Goal: Task Accomplishment & Management: Manage account settings

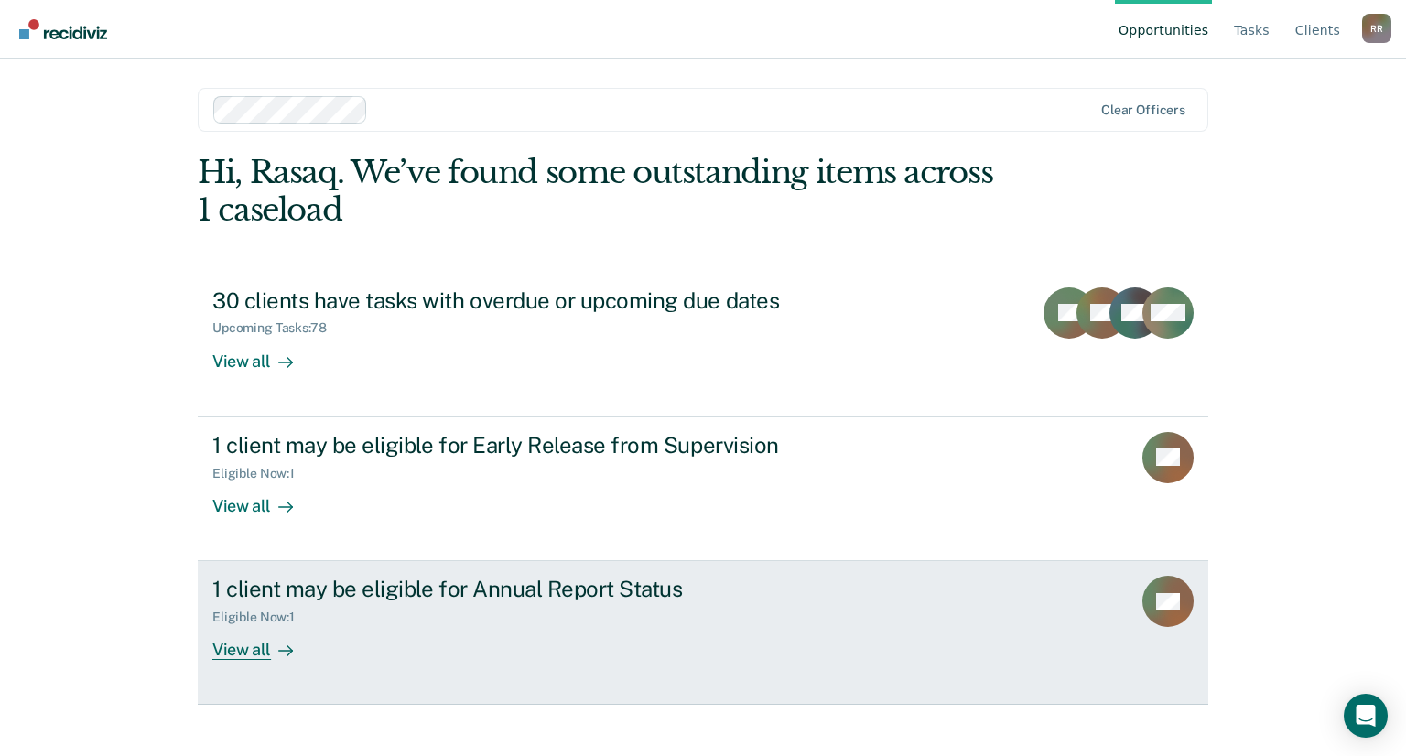
click at [240, 654] on div "View all" at bounding box center [263, 643] width 103 height 36
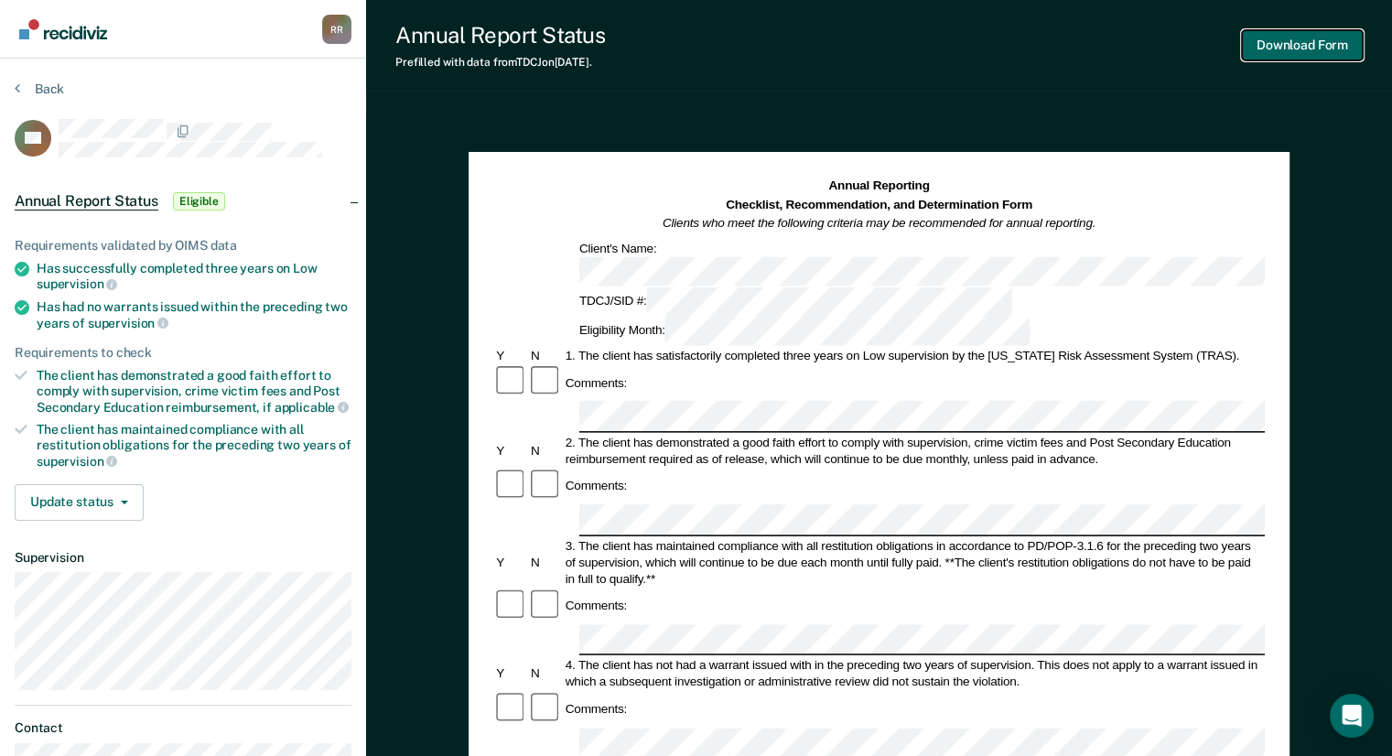
click at [1322, 50] on button "Download Form" at bounding box center [1302, 45] width 121 height 30
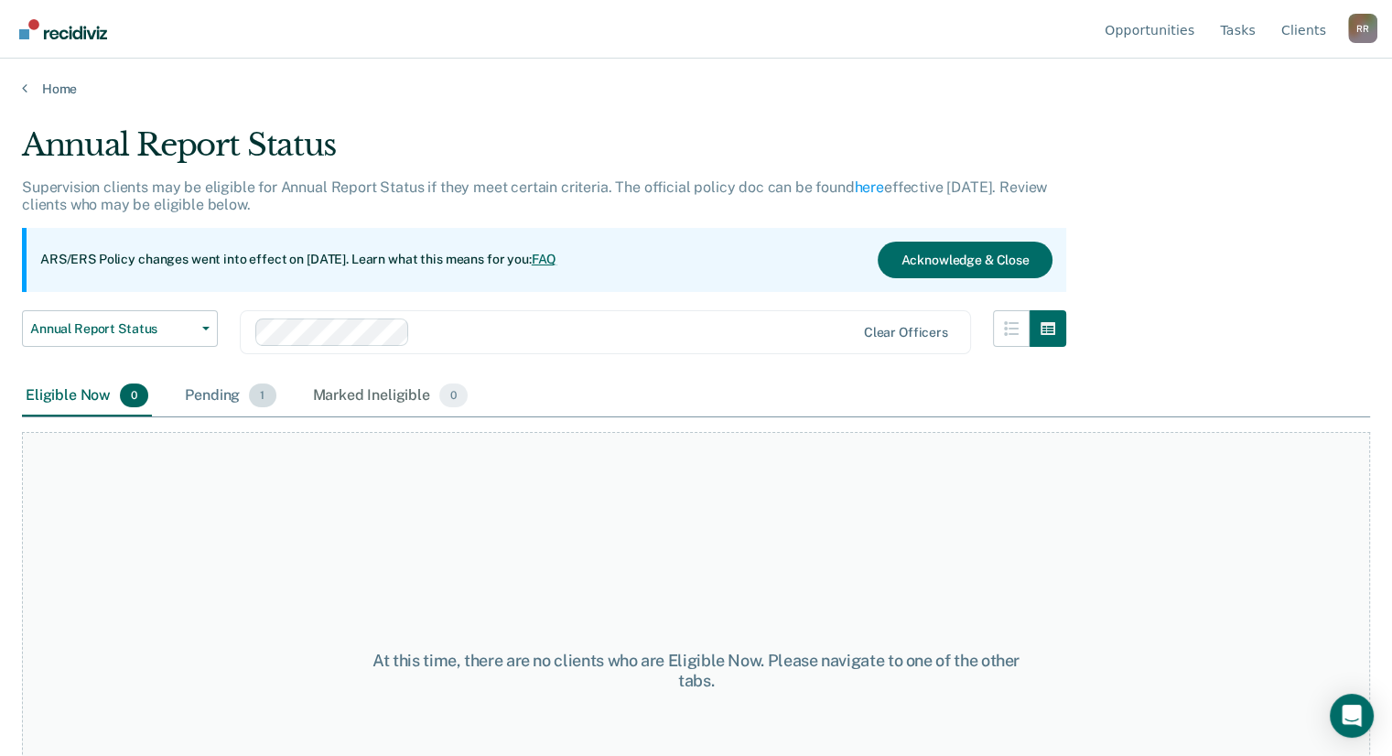
click at [221, 393] on div "Pending 1" at bounding box center [230, 396] width 98 height 40
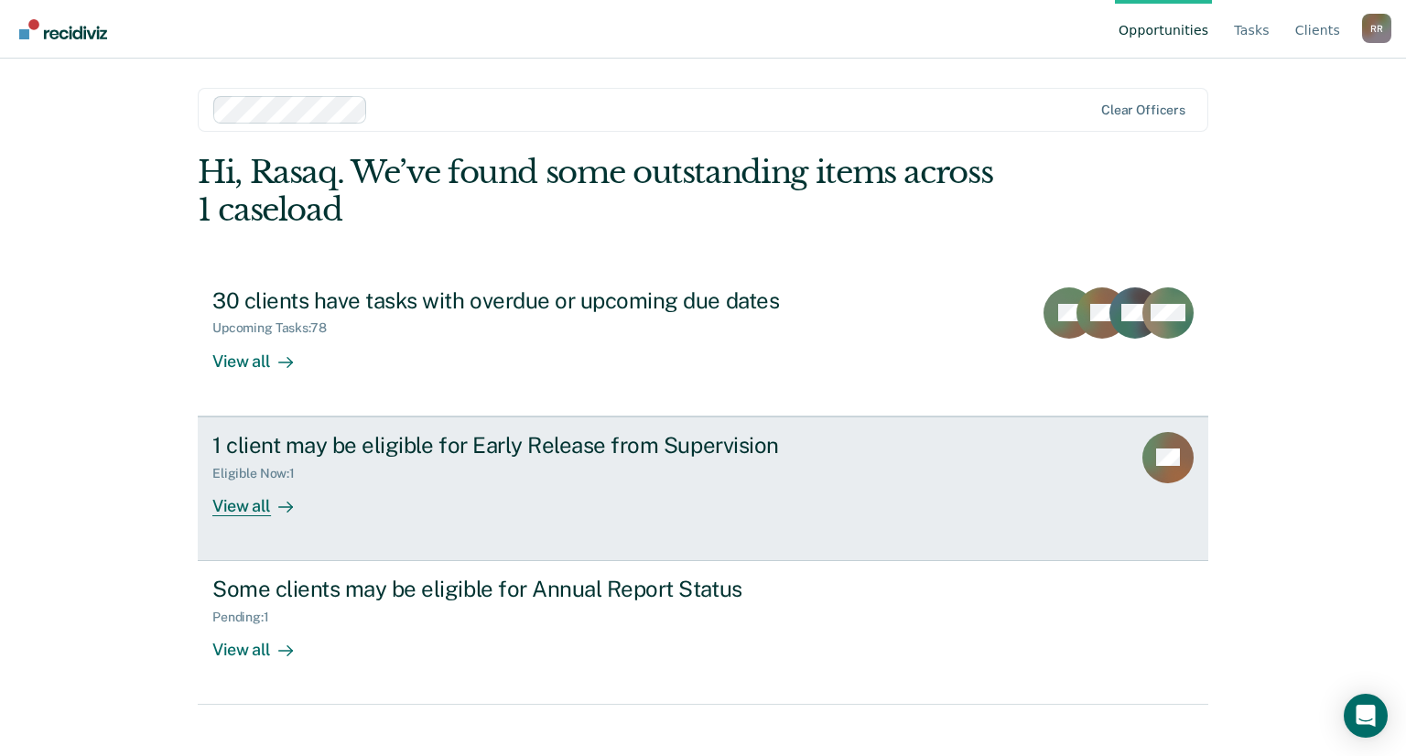
click at [250, 477] on div "Eligible Now : 1" at bounding box center [260, 474] width 97 height 16
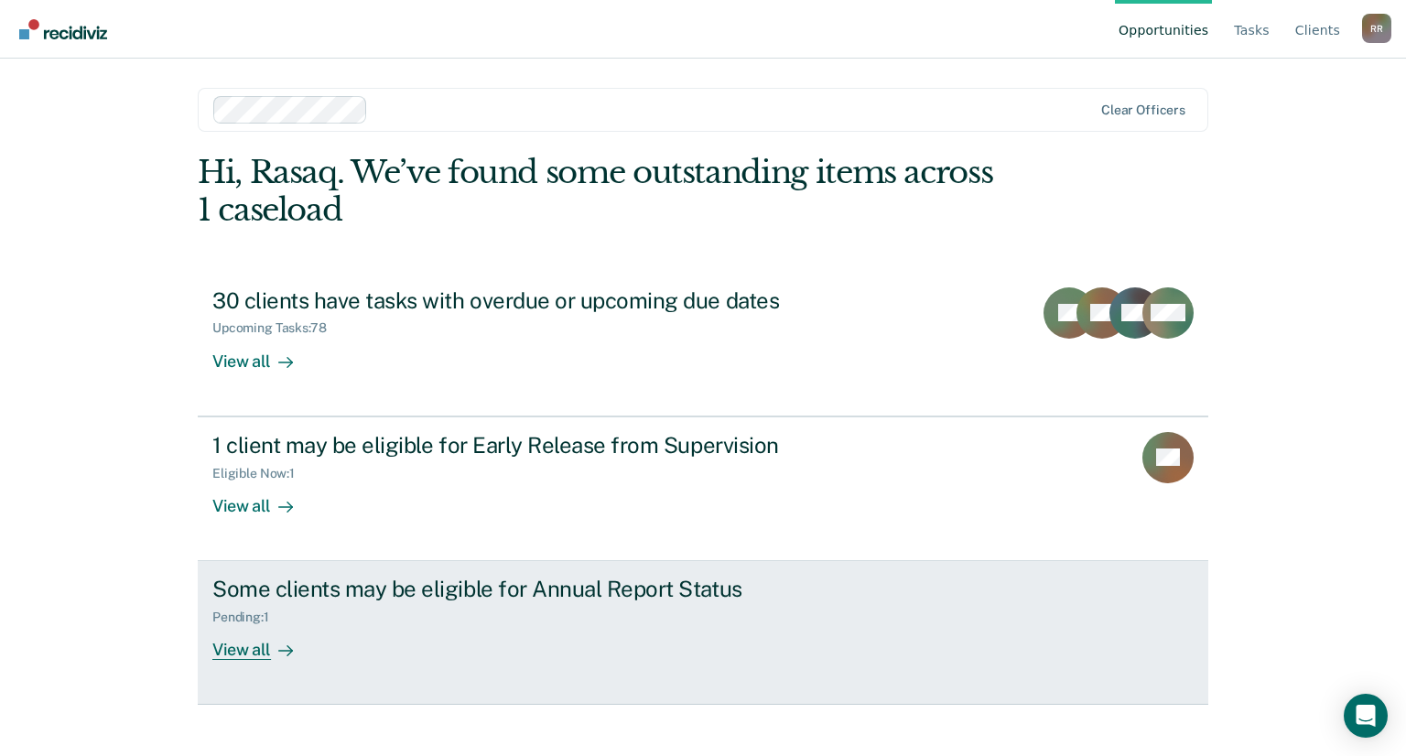
click at [249, 657] on div "View all" at bounding box center [263, 643] width 103 height 36
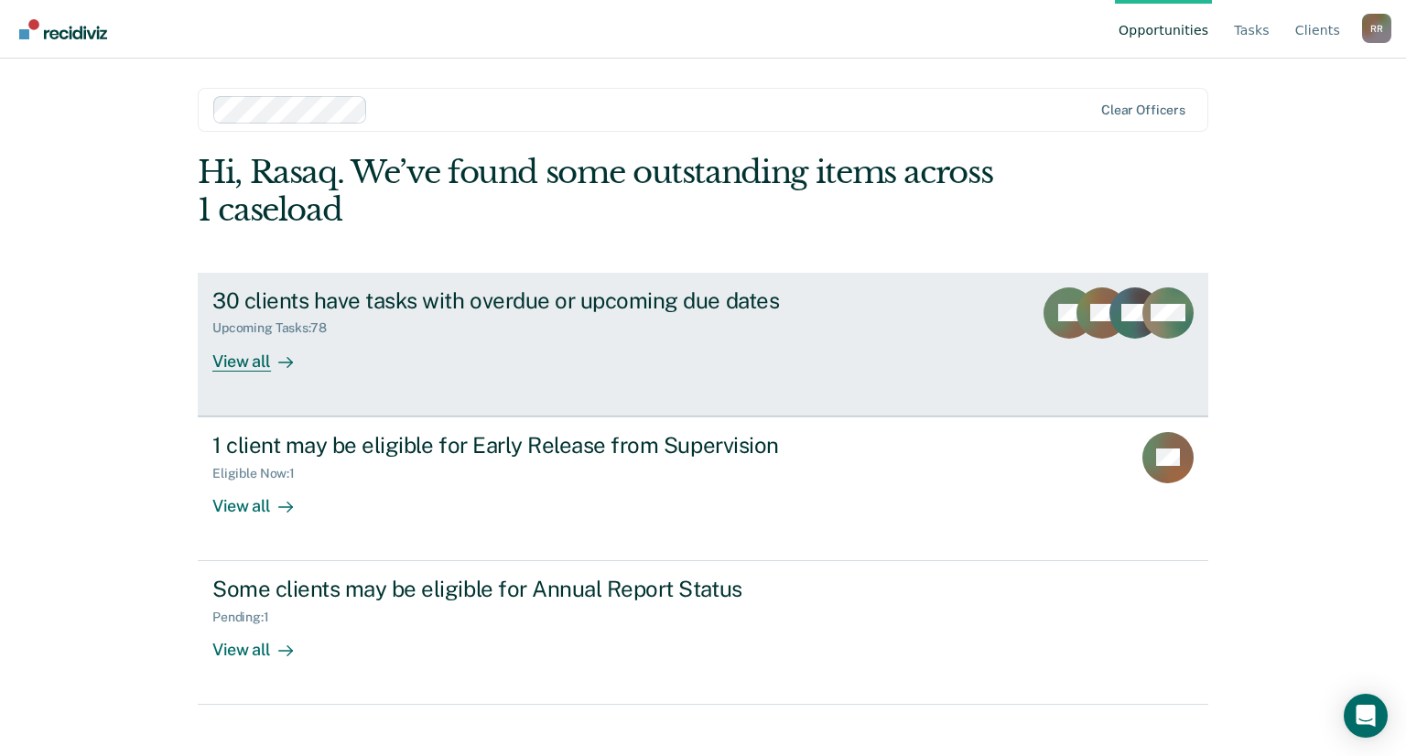
click at [249, 367] on div "View all" at bounding box center [263, 354] width 103 height 36
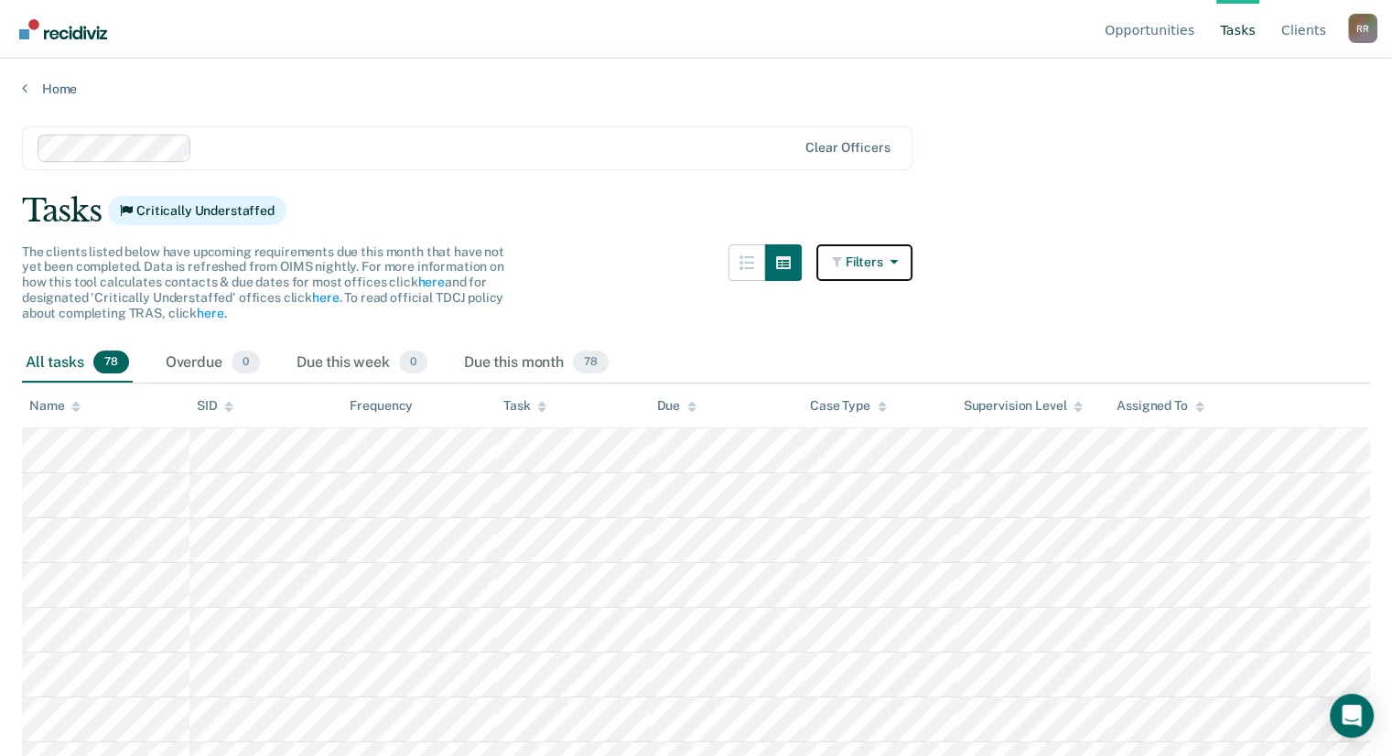
click at [898, 261] on icon "button" at bounding box center [890, 261] width 15 height 13
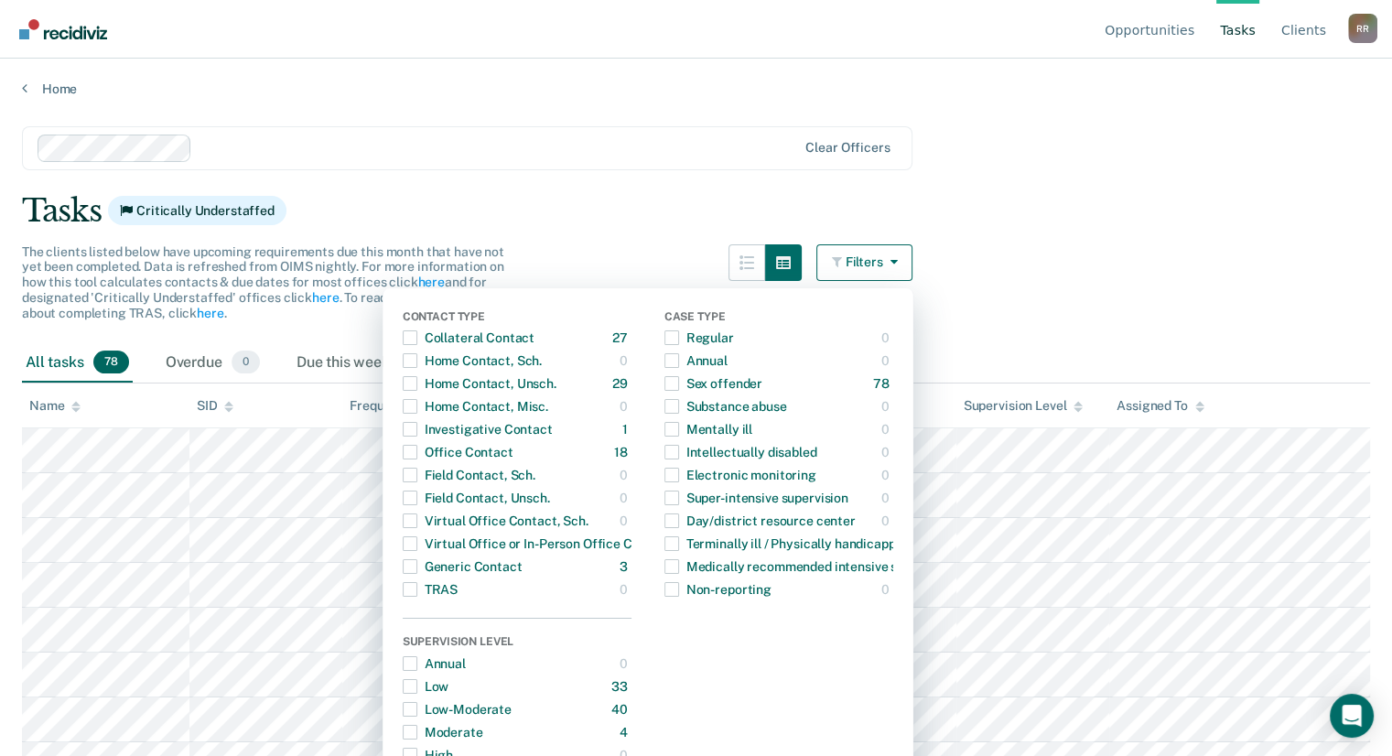
click at [976, 197] on div "Tasks Critically Understaffed" at bounding box center [696, 211] width 1348 height 38
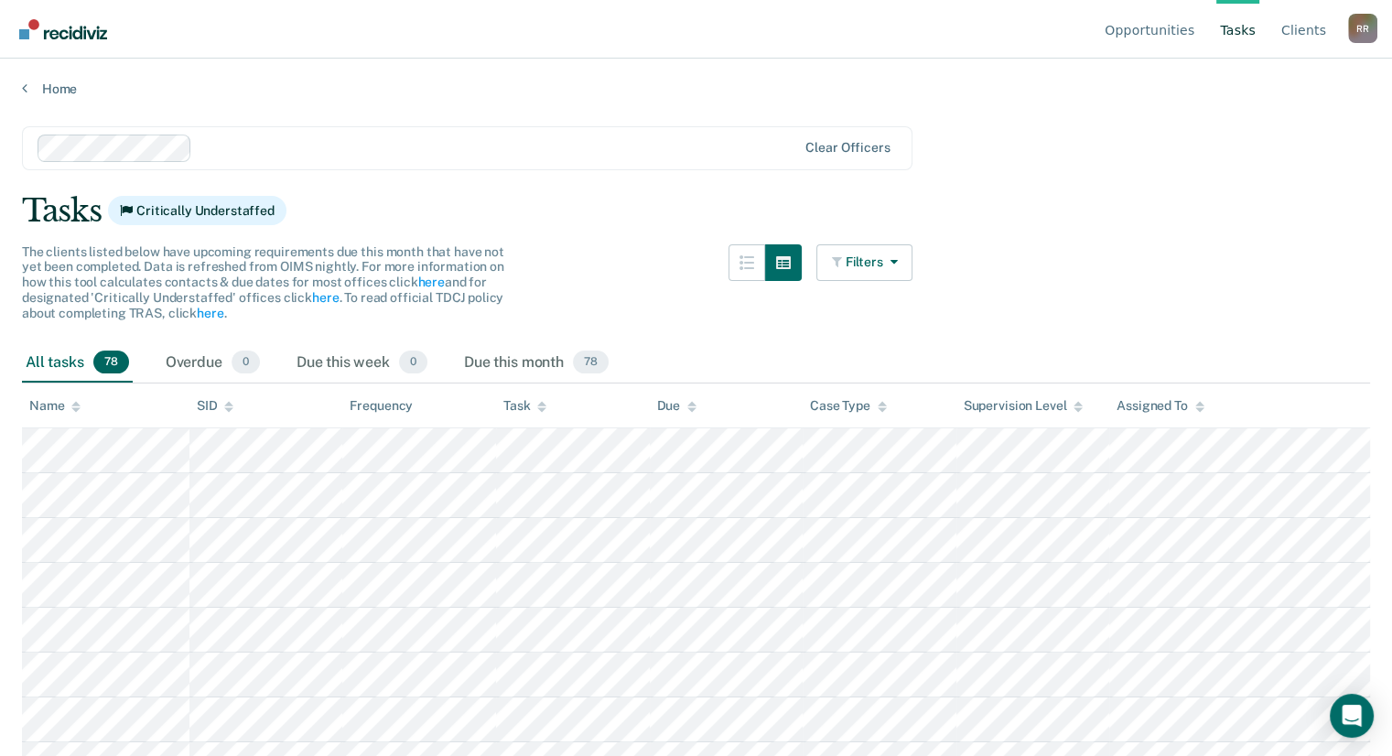
click at [1362, 31] on div "R R" at bounding box center [1362, 28] width 29 height 29
click at [1309, 33] on link "Client s" at bounding box center [1304, 29] width 52 height 59
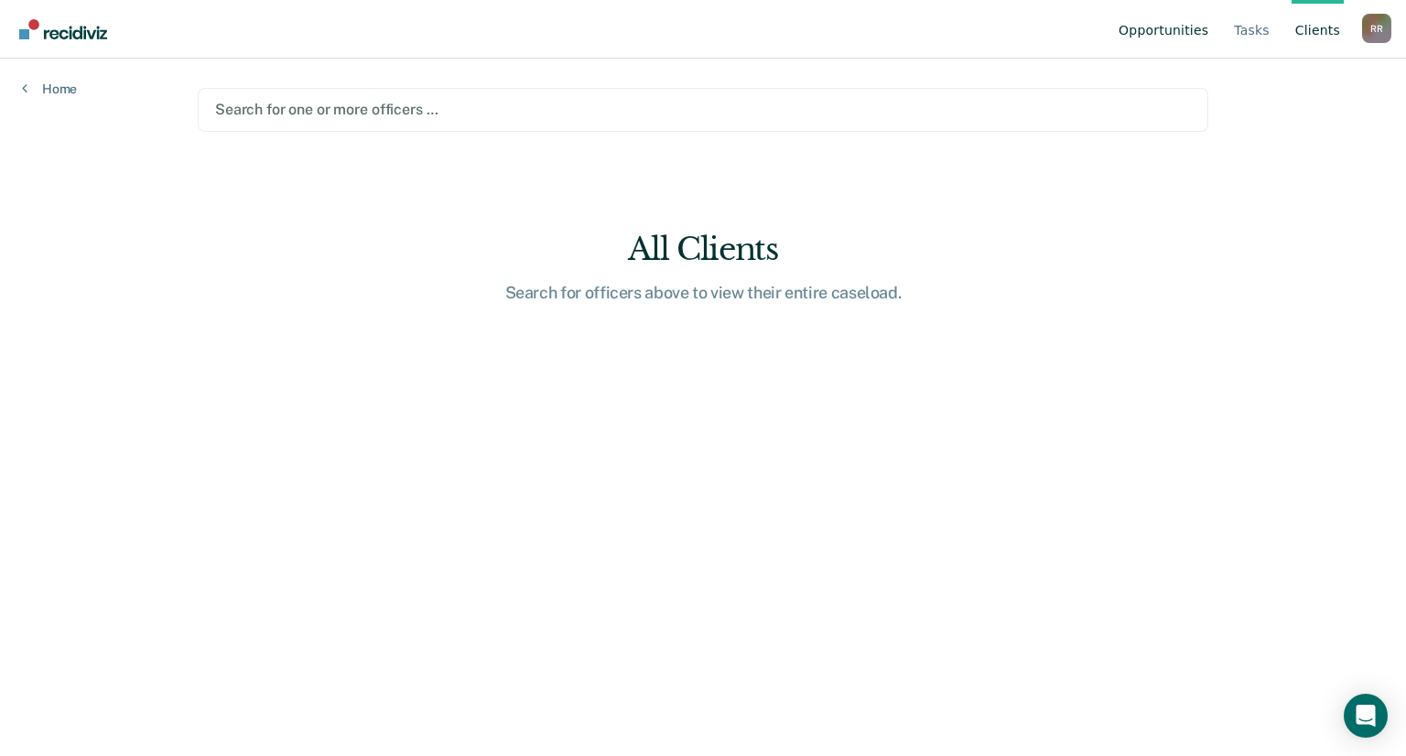
click at [1179, 34] on link "Opportunities" at bounding box center [1163, 29] width 97 height 59
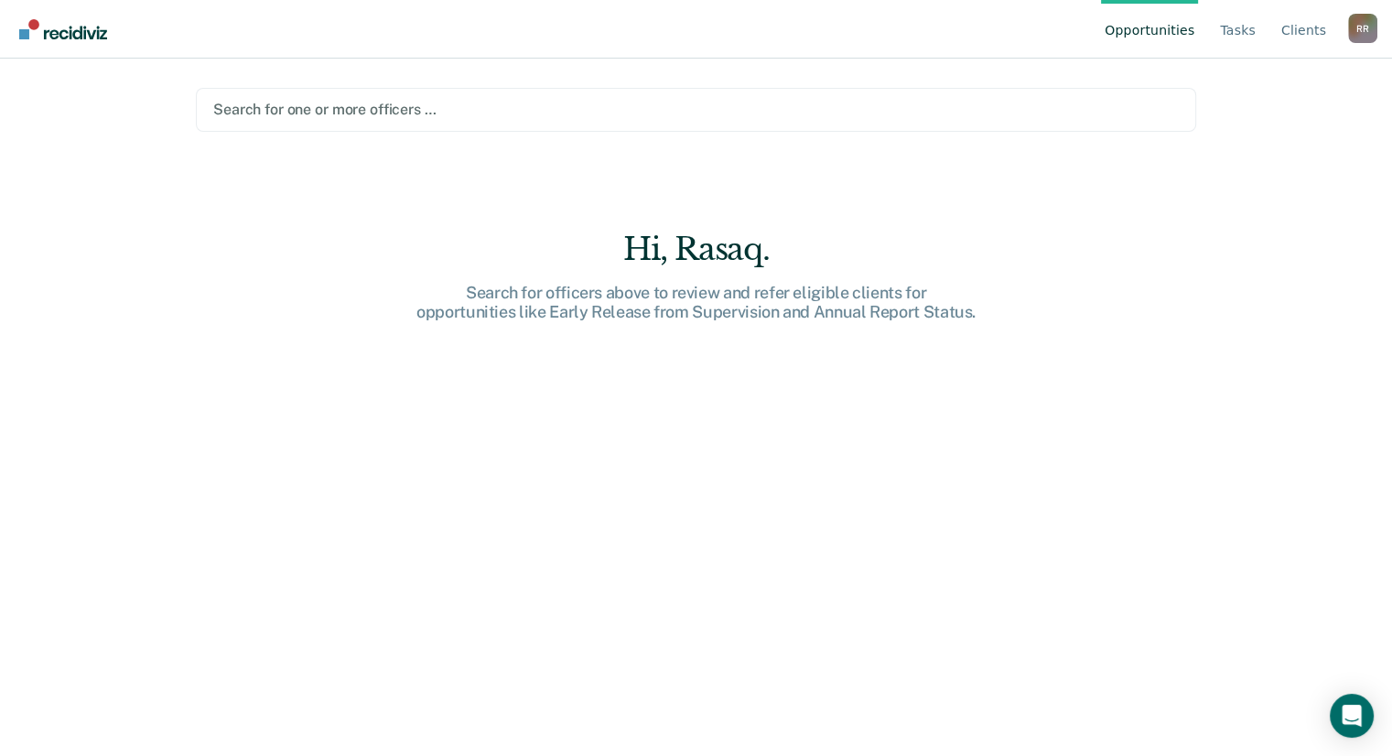
click at [48, 32] on img "Go to Recidiviz Home" at bounding box center [63, 29] width 88 height 20
click at [26, 31] on img "Go to Recidiviz Home" at bounding box center [63, 29] width 88 height 20
click at [1241, 29] on link "Tasks" at bounding box center [1237, 29] width 43 height 59
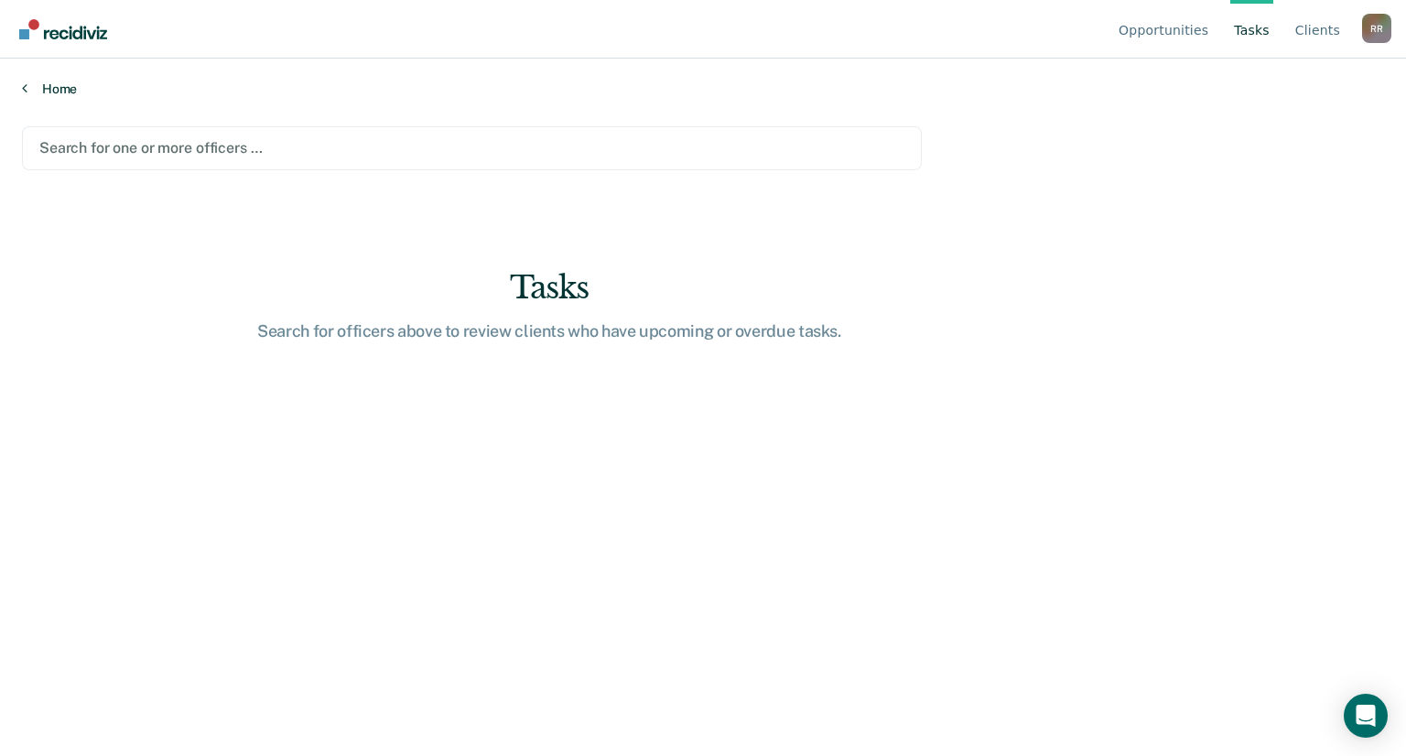
click at [50, 87] on link "Home" at bounding box center [703, 89] width 1362 height 16
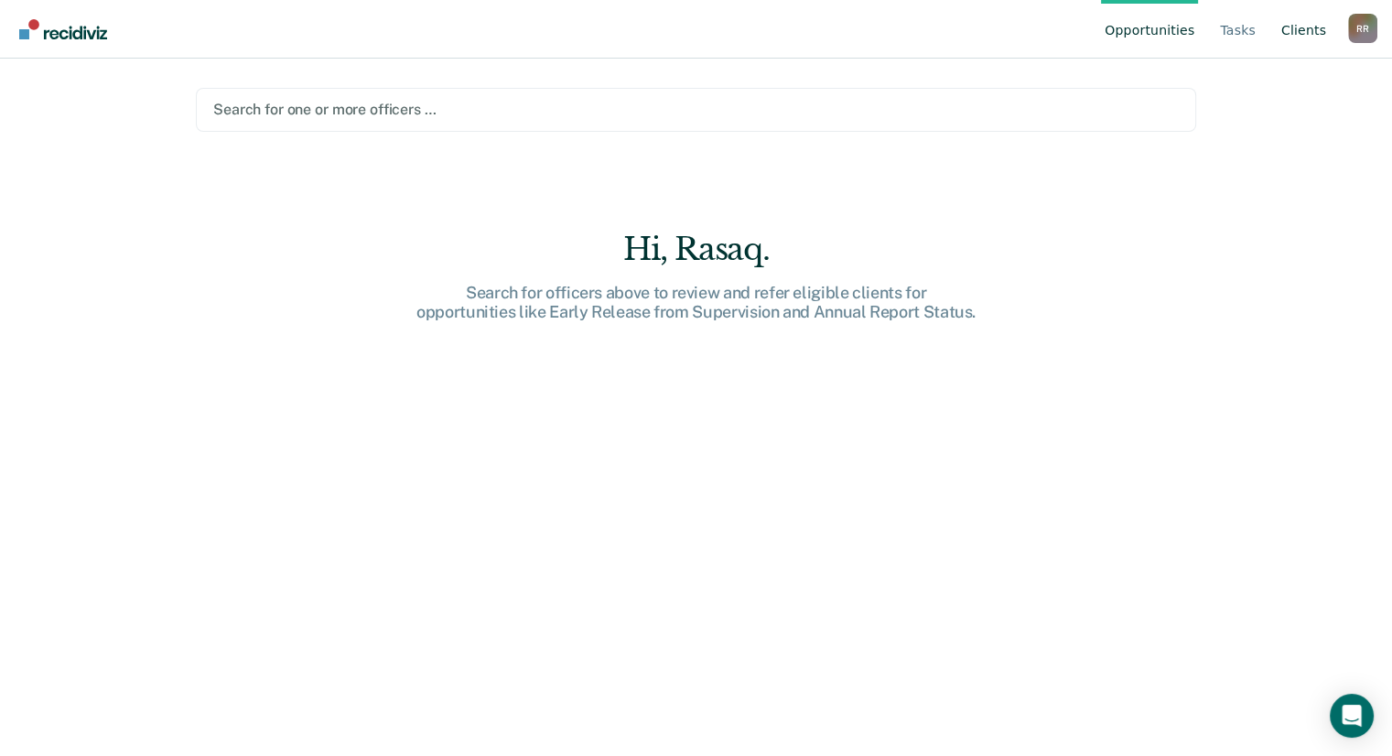
click at [1308, 23] on link "Client s" at bounding box center [1304, 29] width 52 height 59
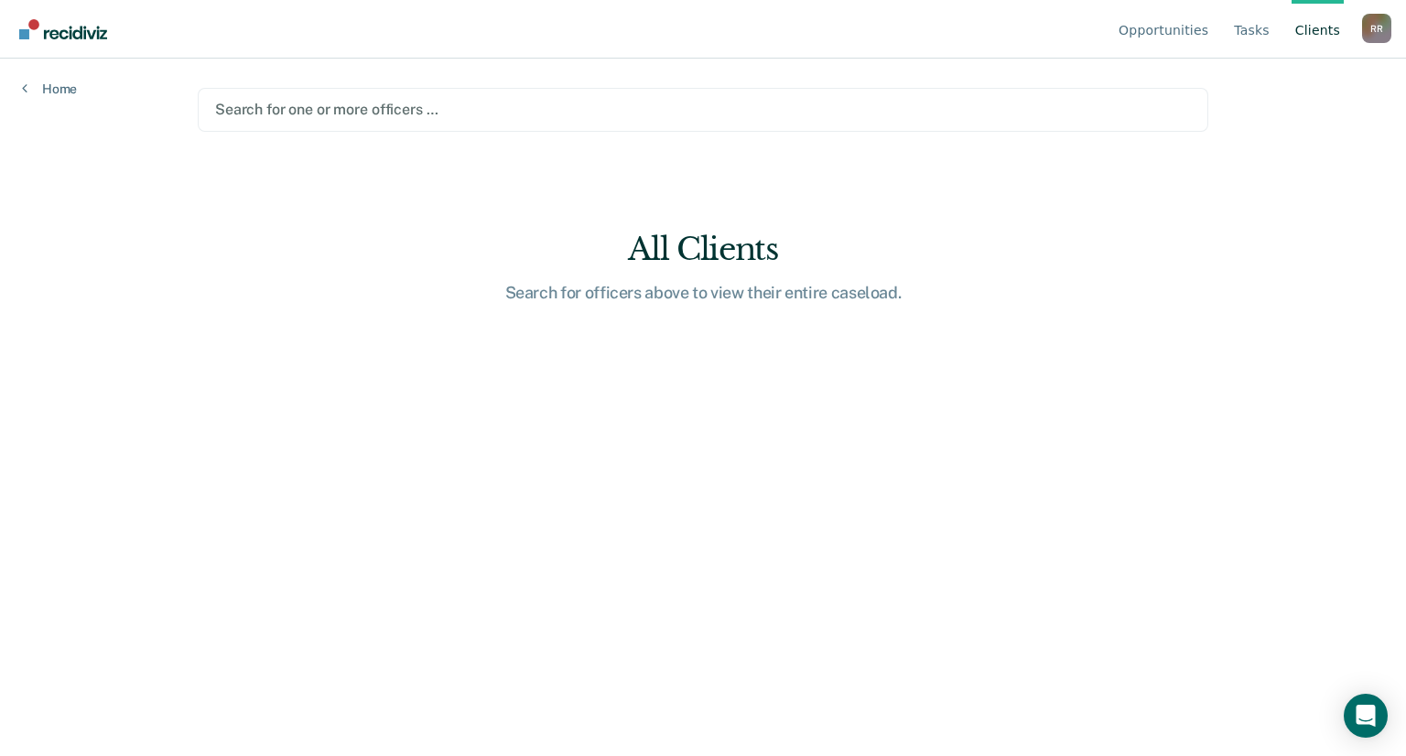
click at [1381, 27] on div "R R" at bounding box center [1376, 28] width 29 height 29
click at [1263, 84] on link "Profile" at bounding box center [1303, 86] width 118 height 16
